Goal: Transaction & Acquisition: Purchase product/service

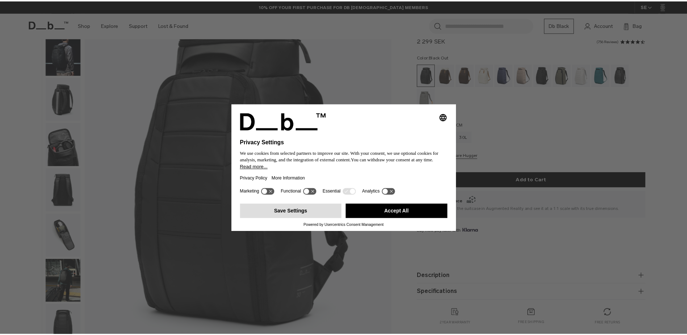
scroll to position [63, 0]
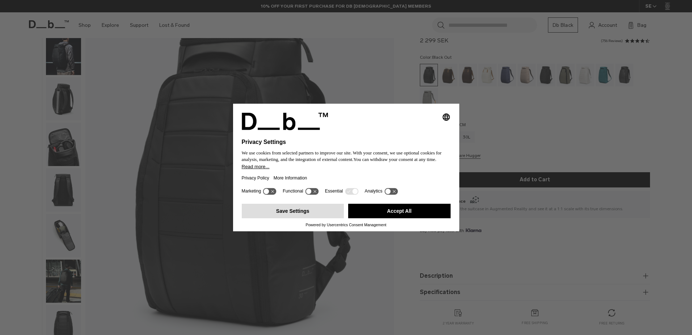
drag, startPoint x: 290, startPoint y: 211, endPoint x: 284, endPoint y: 210, distance: 5.8
click at [290, 211] on button "Save Settings" at bounding box center [293, 210] width 102 height 14
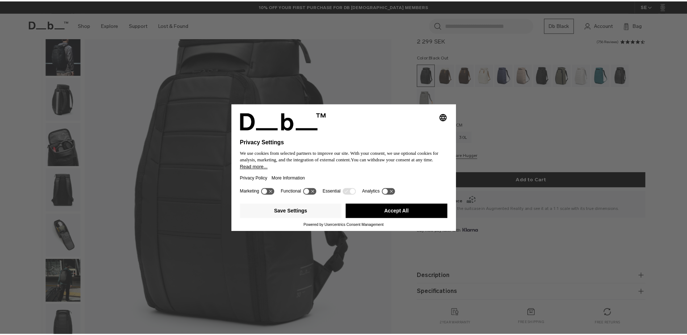
scroll to position [0, 0]
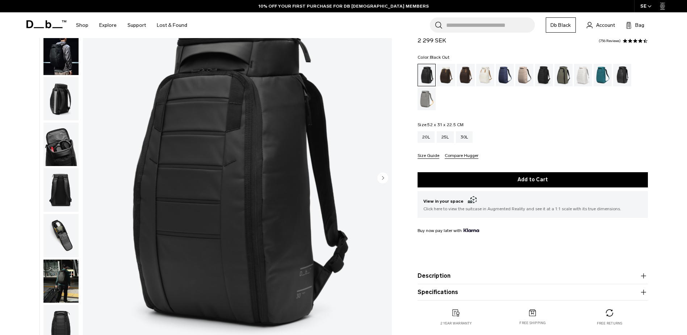
click at [65, 94] on img "button" at bounding box center [60, 98] width 35 height 43
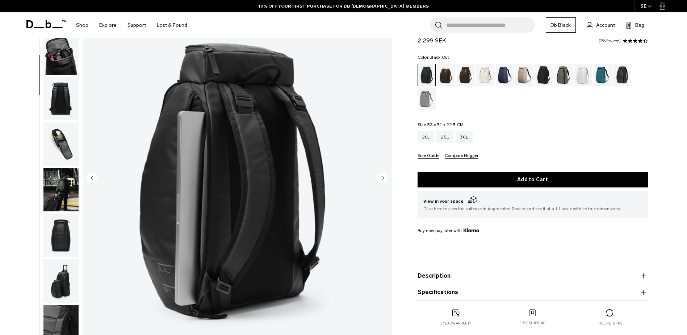
click at [63, 100] on img "button" at bounding box center [60, 98] width 35 height 43
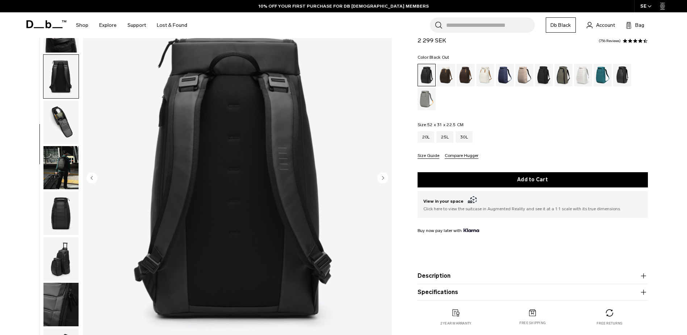
scroll to position [114, 0]
click at [62, 115] on img "button" at bounding box center [60, 121] width 35 height 43
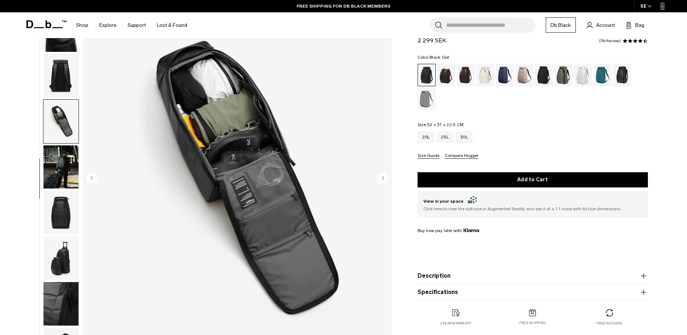
click at [59, 169] on img "button" at bounding box center [60, 166] width 35 height 43
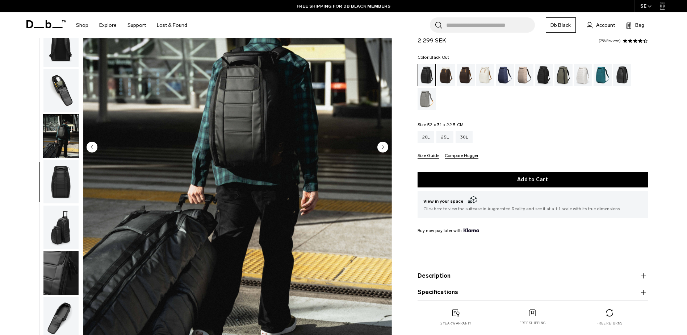
scroll to position [100, 0]
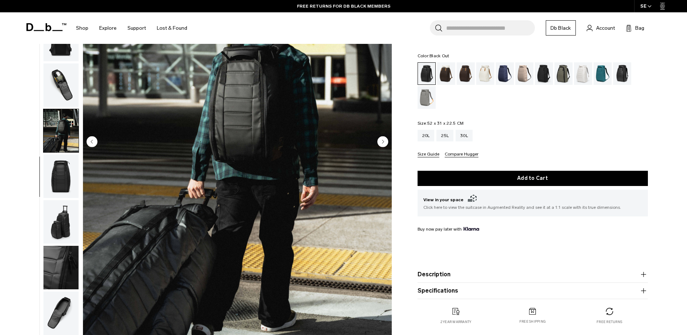
click at [59, 176] on img "button" at bounding box center [60, 175] width 35 height 43
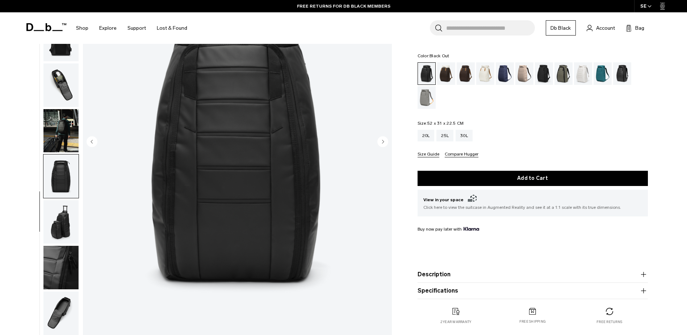
click at [64, 218] on img "button" at bounding box center [60, 221] width 35 height 43
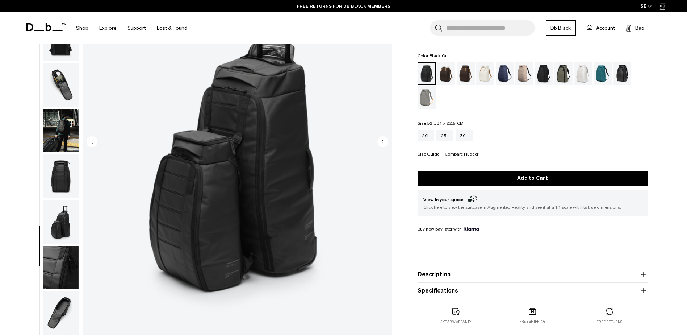
click at [68, 263] on img "button" at bounding box center [60, 266] width 35 height 43
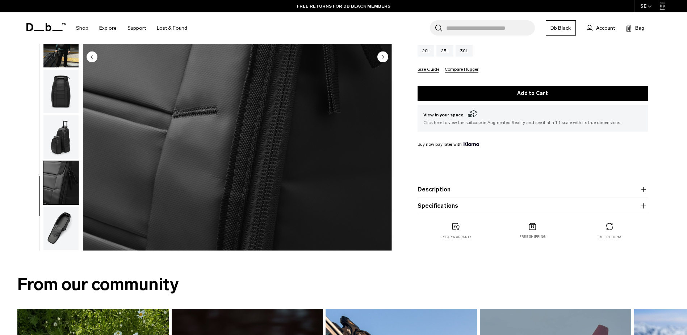
scroll to position [190, 0]
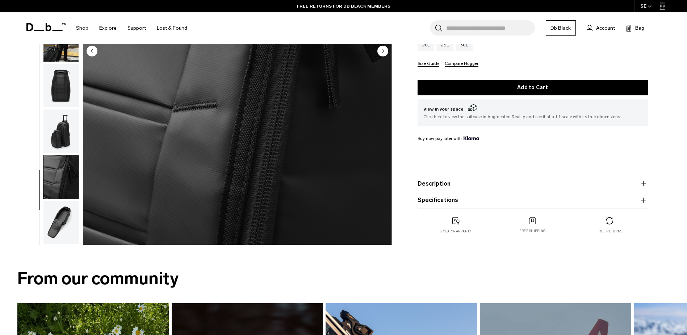
click at [58, 227] on img "button" at bounding box center [60, 222] width 35 height 43
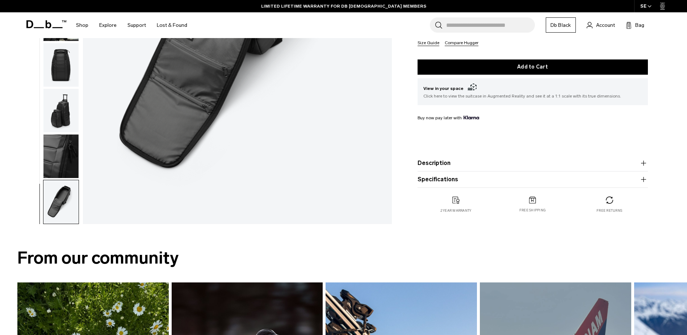
scroll to position [91, 0]
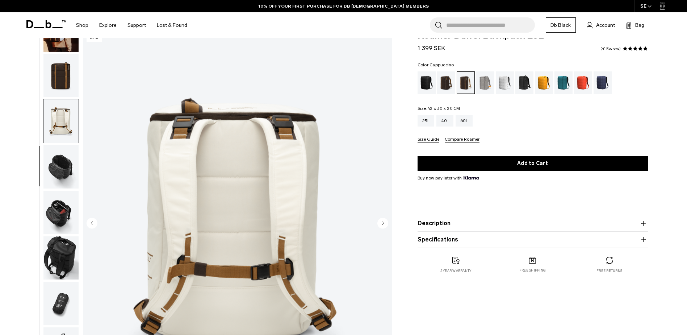
click at [56, 150] on img "button" at bounding box center [60, 166] width 35 height 43
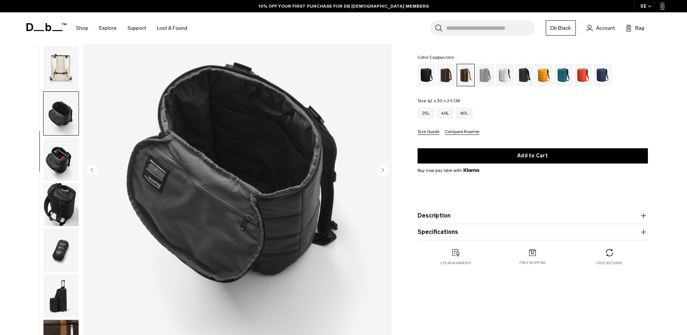
scroll to position [72, 0]
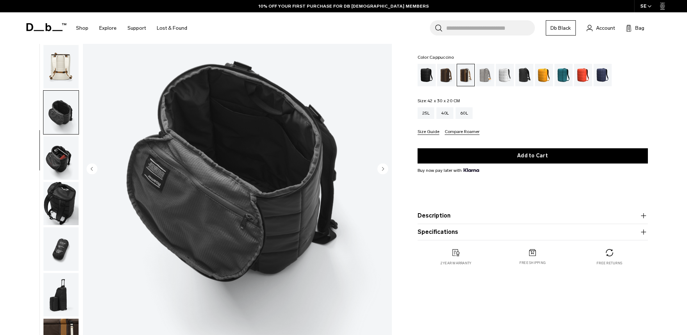
click at [64, 152] on img "button" at bounding box center [60, 157] width 35 height 43
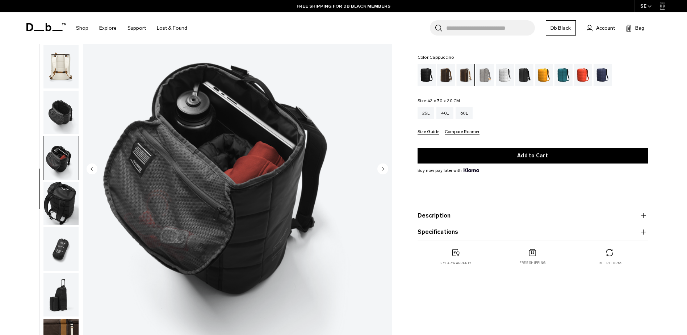
click at [65, 194] on img "button" at bounding box center [60, 203] width 35 height 43
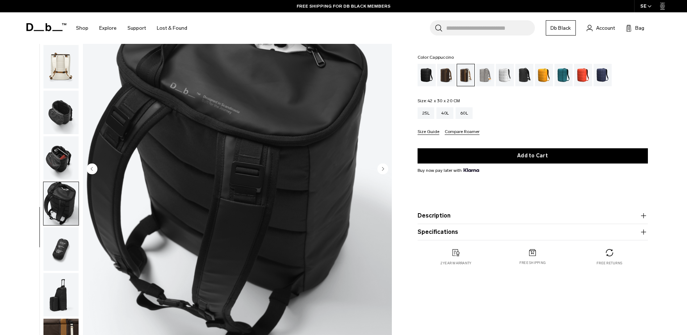
click at [68, 245] on img "button" at bounding box center [60, 248] width 35 height 43
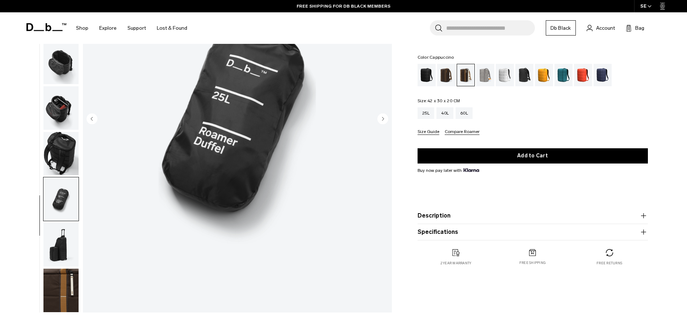
scroll to position [154, 0]
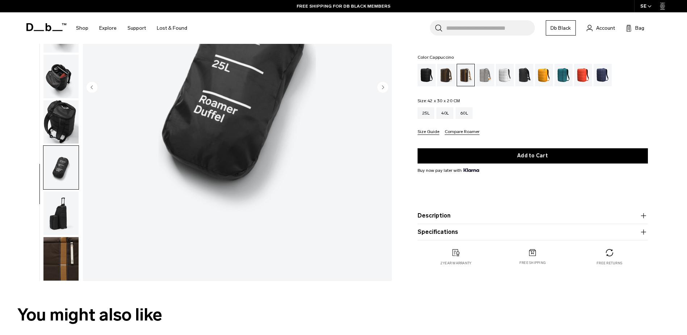
click at [64, 236] on button "button" at bounding box center [61, 258] width 36 height 44
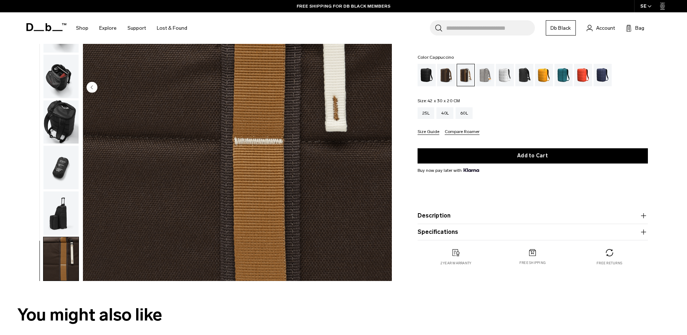
click at [58, 215] on img "button" at bounding box center [60, 212] width 35 height 43
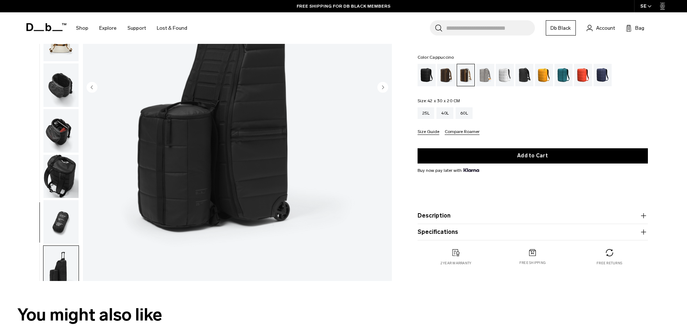
scroll to position [5, 0]
